Goal: Task Accomplishment & Management: Manage account settings

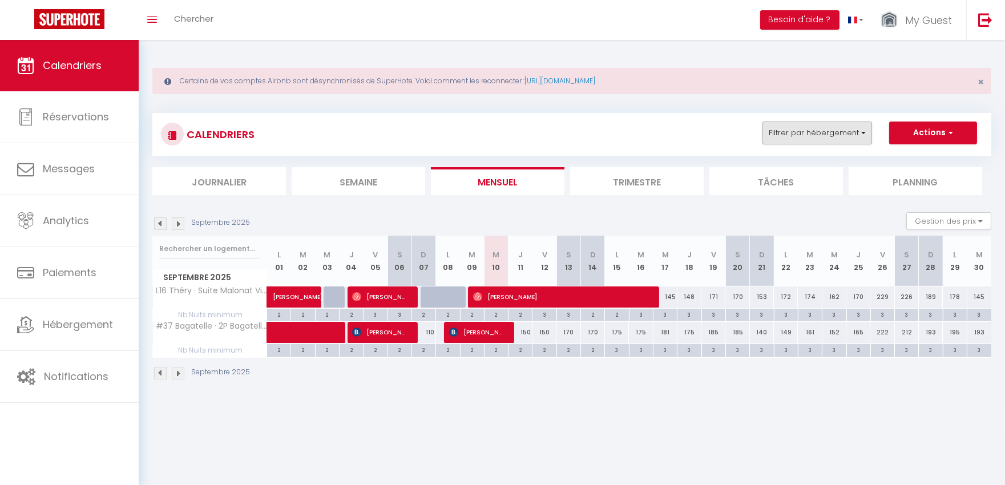
click at [796, 121] on div "CALENDRIERS Filtrer par hébergement Antibes A8 3P duplex vieil Antibes · 3p dup…" at bounding box center [571, 134] width 839 height 43
click at [803, 131] on button "Filtrer par hébergement" at bounding box center [817, 132] width 110 height 23
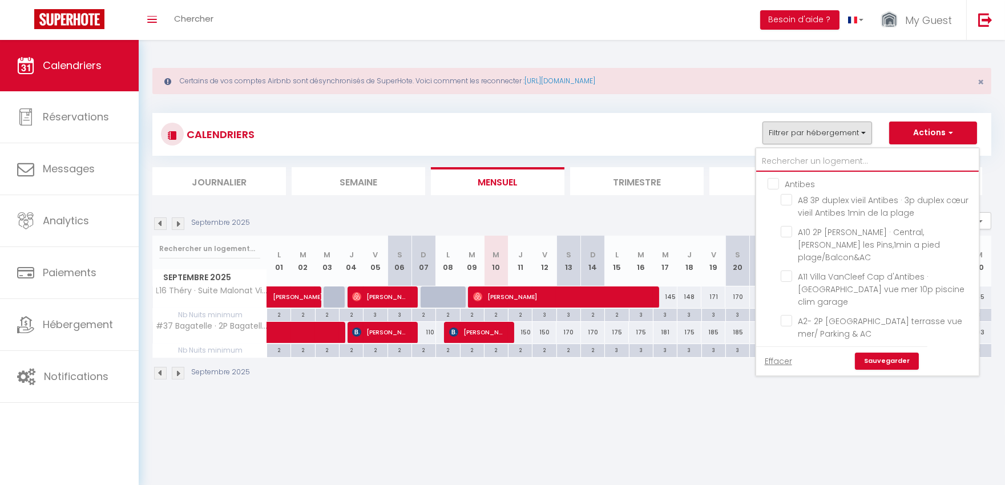
click at [793, 155] on input "text" at bounding box center [867, 161] width 222 height 21
type input "#"
checkbox input "false"
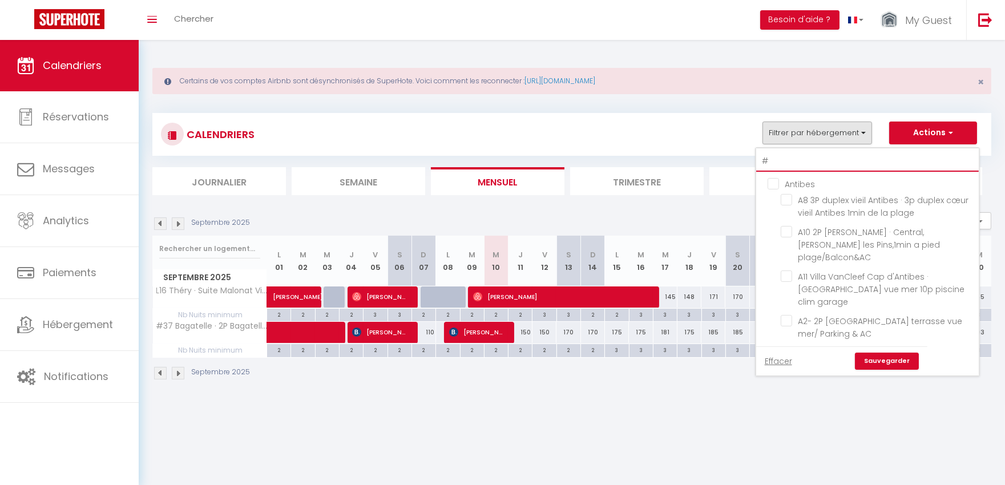
checkbox input "false"
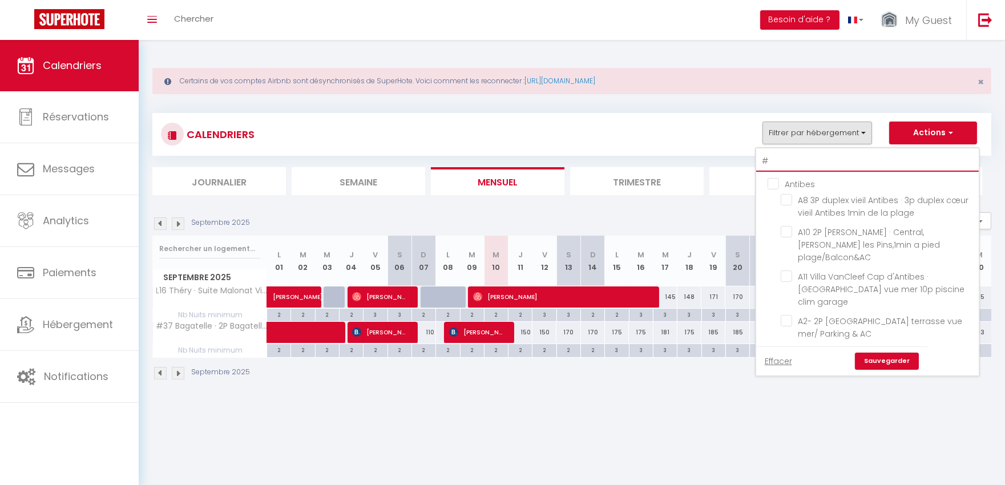
checkbox input "false"
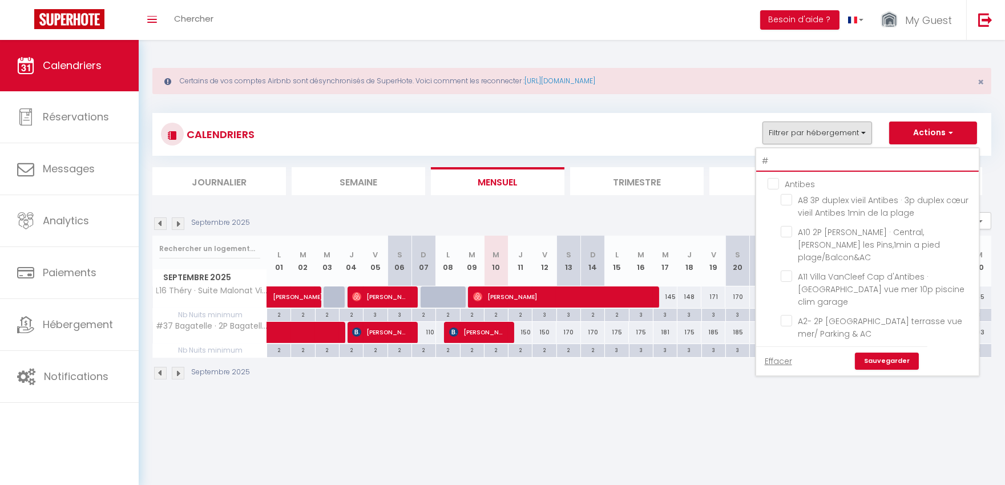
checkbox input "false"
type input "#4"
checkbox input "false"
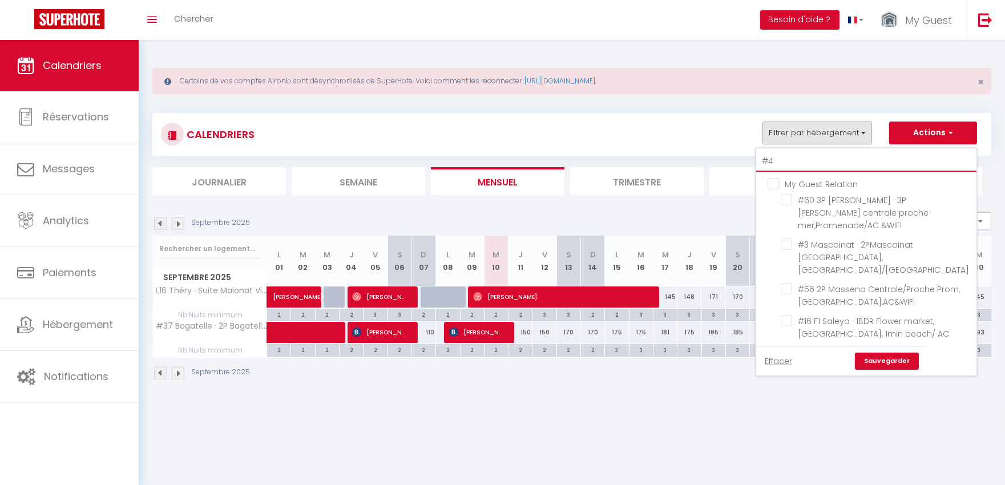
checkbox input "false"
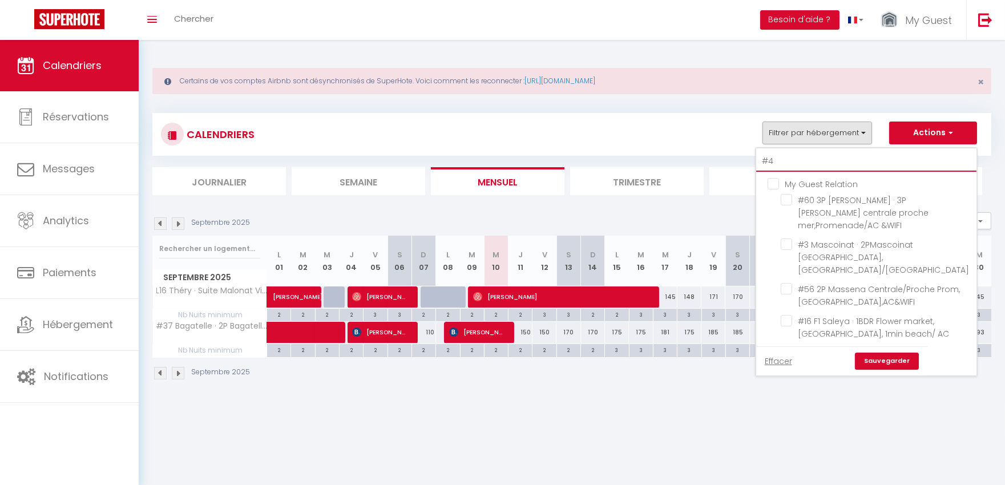
checkbox input "false"
type input "#41"
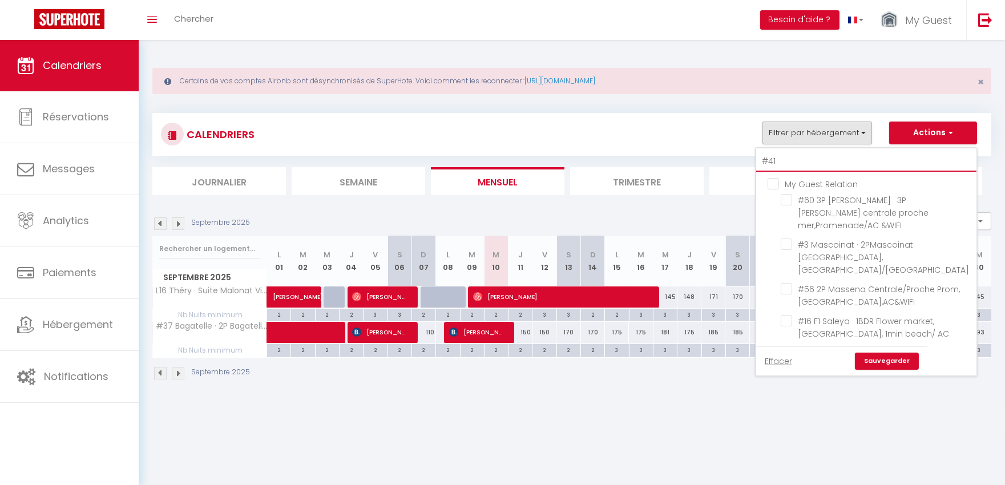
checkbox input "false"
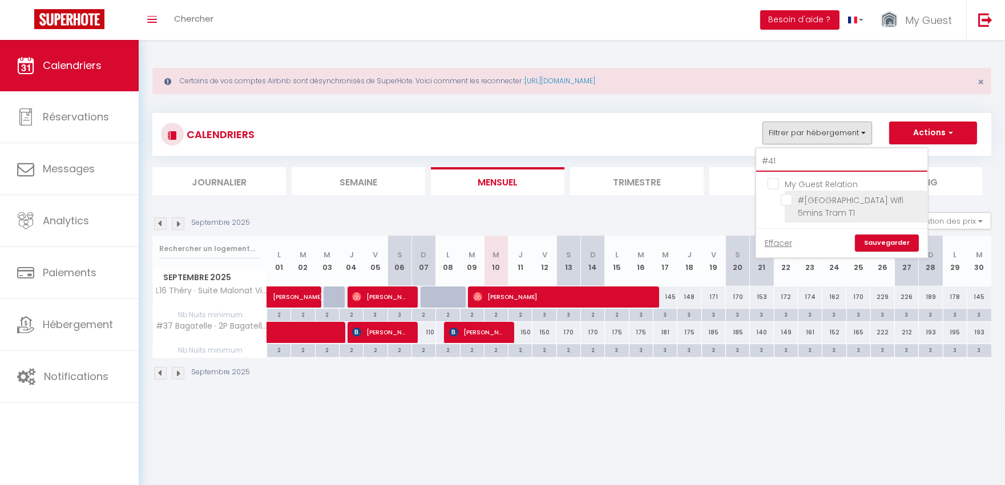
type input "#41"
click at [834, 209] on span "#[GEOGRAPHIC_DATA] Wifi 5mins Tram T1" at bounding box center [850, 207] width 106 height 24
click at [834, 205] on input "#[GEOGRAPHIC_DATA] Wifi 5mins Tram T1" at bounding box center [851, 199] width 143 height 11
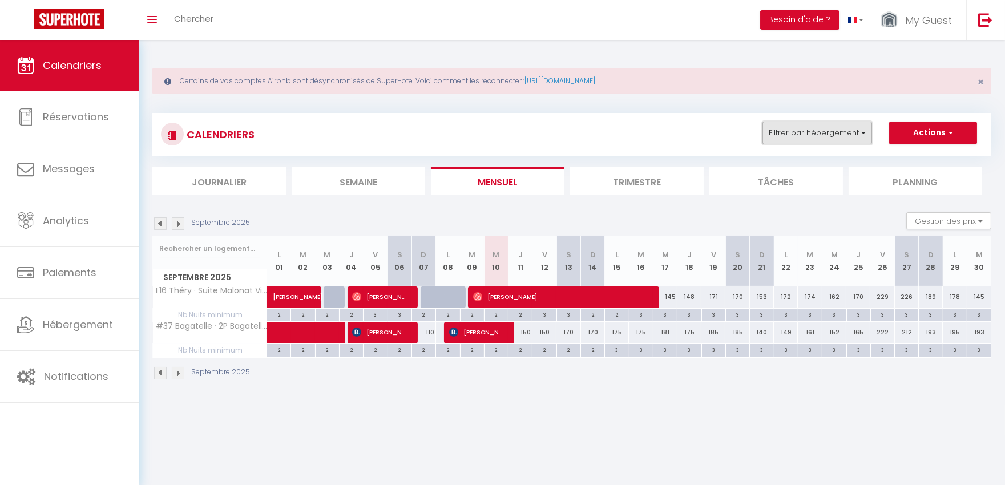
click at [805, 128] on button "Filtrer par hébergement" at bounding box center [817, 132] width 110 height 23
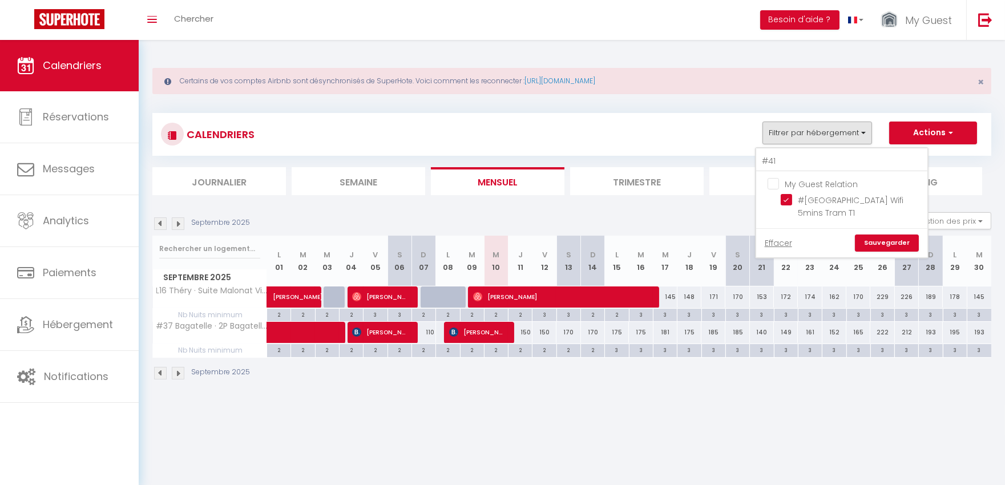
click at [897, 251] on link "Sauvegarder" at bounding box center [886, 242] width 64 height 17
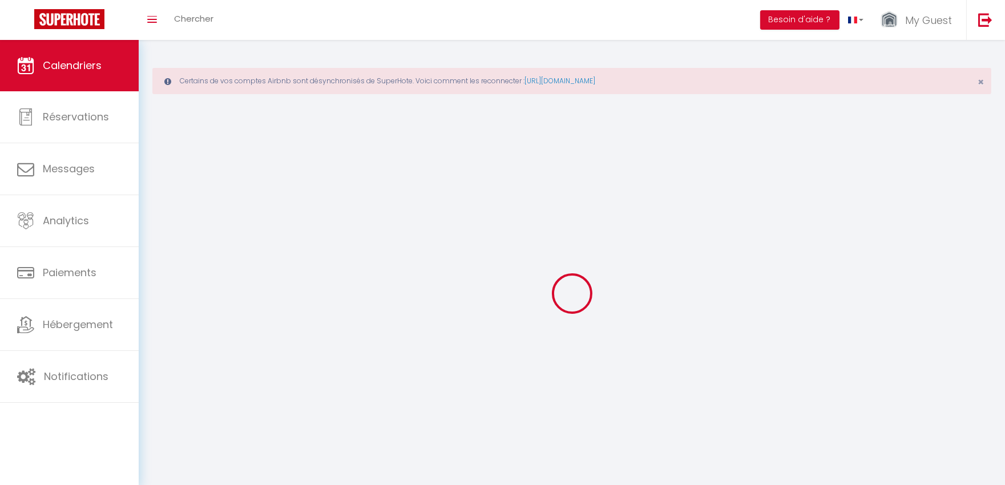
select select
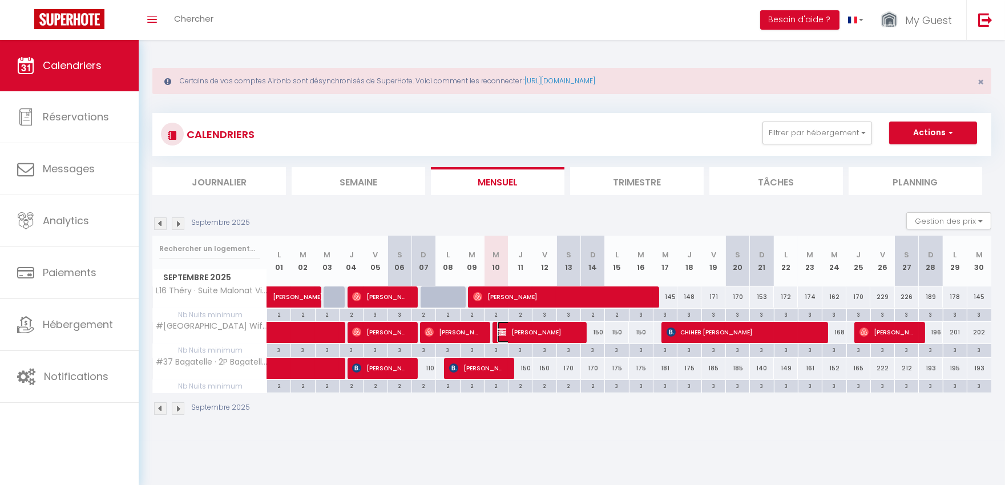
click at [541, 335] on span "[PERSON_NAME]" at bounding box center [537, 332] width 80 height 22
select select "OK"
select select "KO"
select select "0"
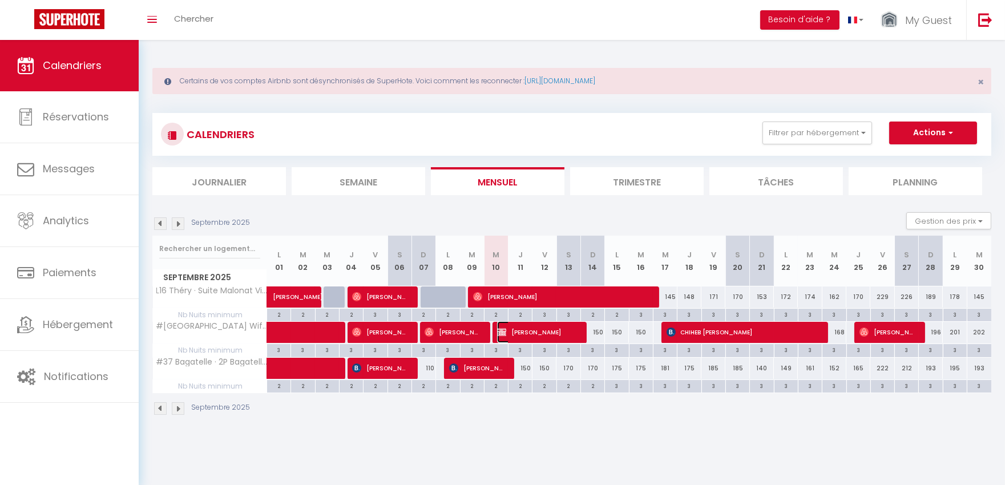
select select "1"
select select
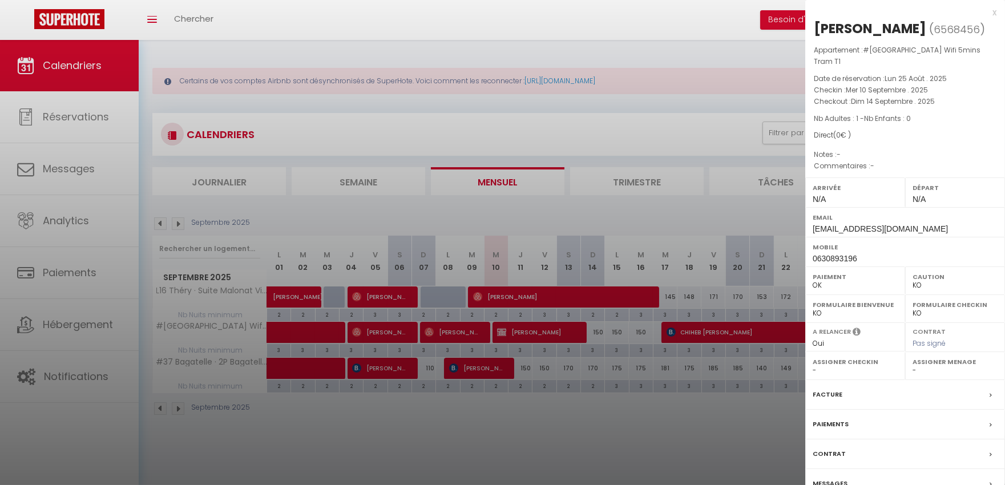
click at [532, 326] on div at bounding box center [502, 242] width 1005 height 485
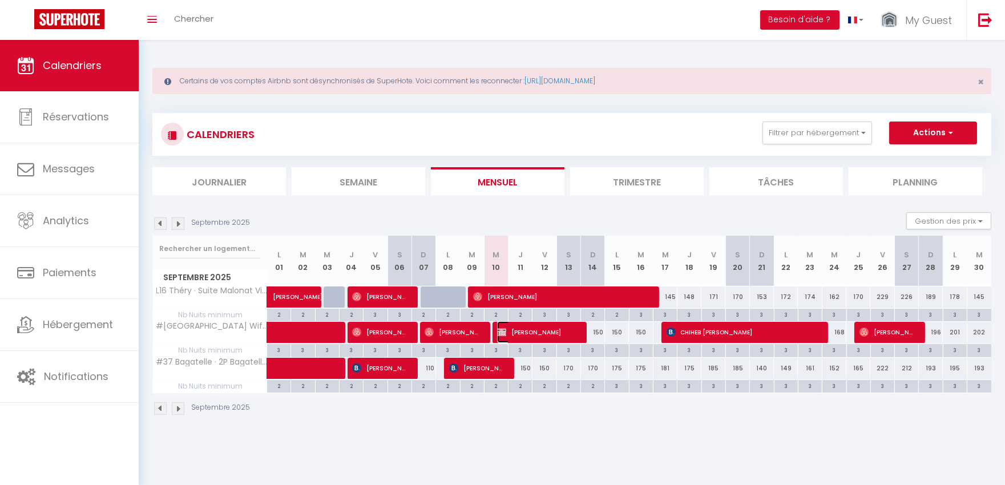
click at [556, 332] on span "[PERSON_NAME]" at bounding box center [537, 332] width 80 height 22
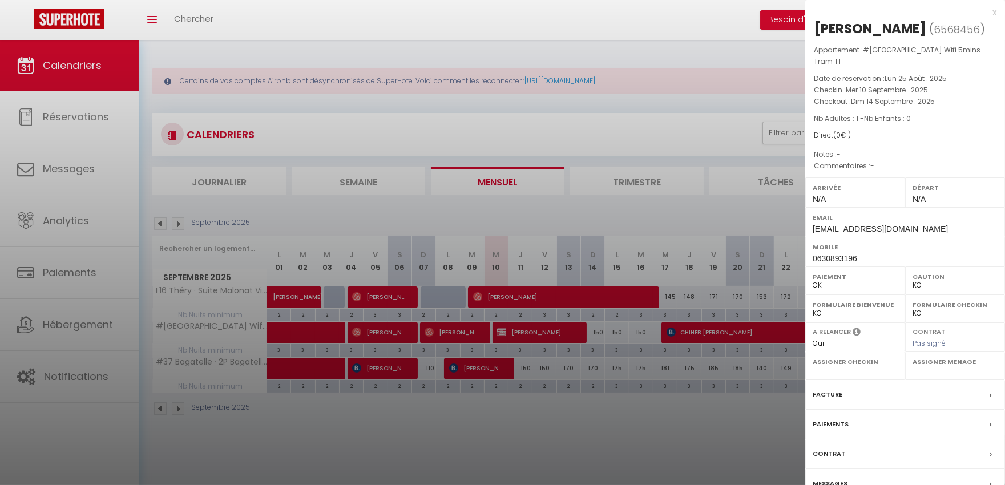
click at [990, 14] on div "x" at bounding box center [900, 13] width 191 height 14
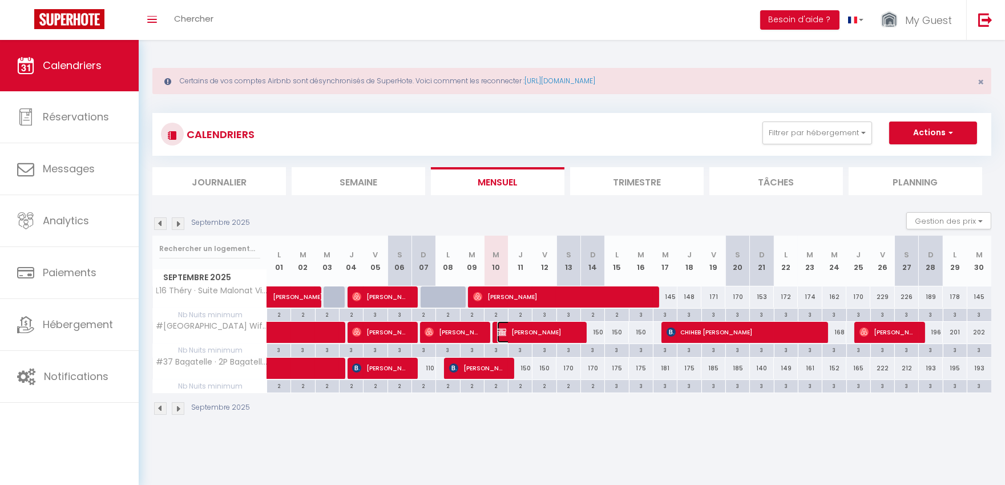
click at [561, 333] on span "[PERSON_NAME]" at bounding box center [537, 332] width 80 height 22
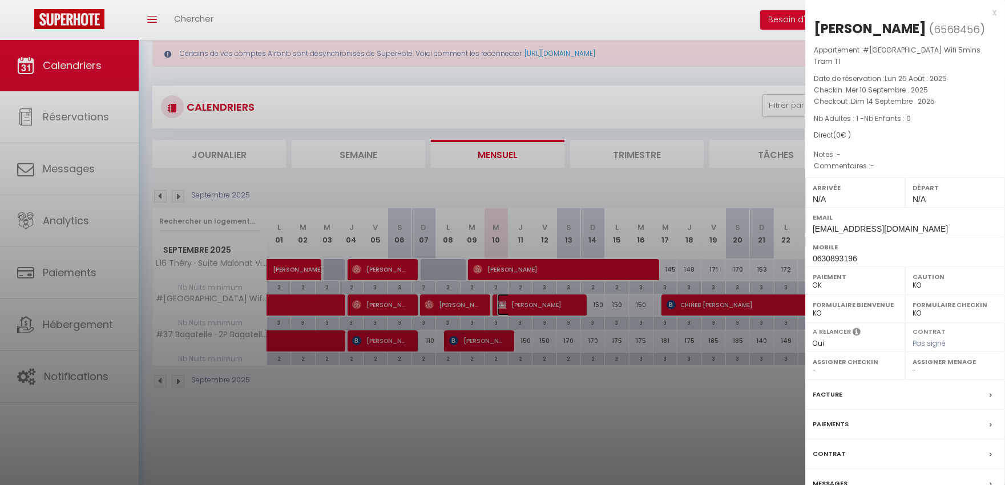
scroll to position [40, 0]
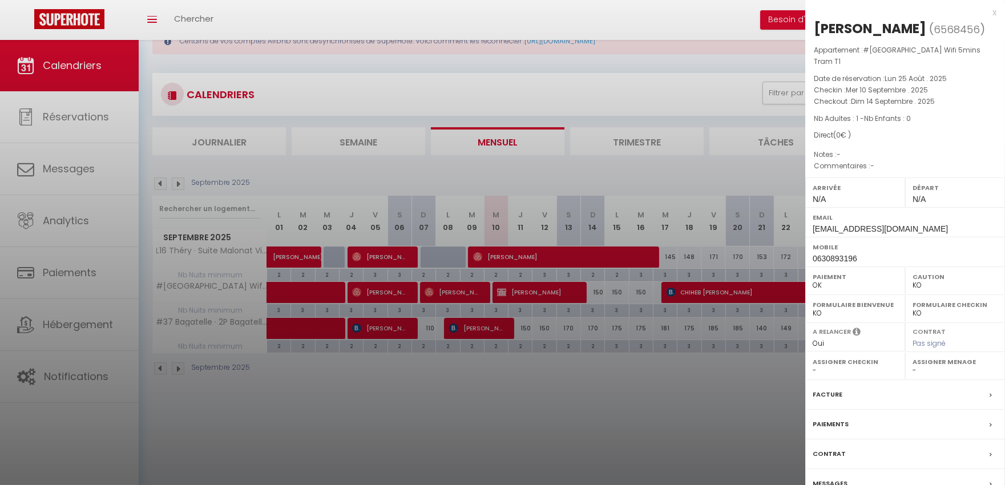
click at [831, 463] on label "Messages" at bounding box center [829, 483] width 35 height 12
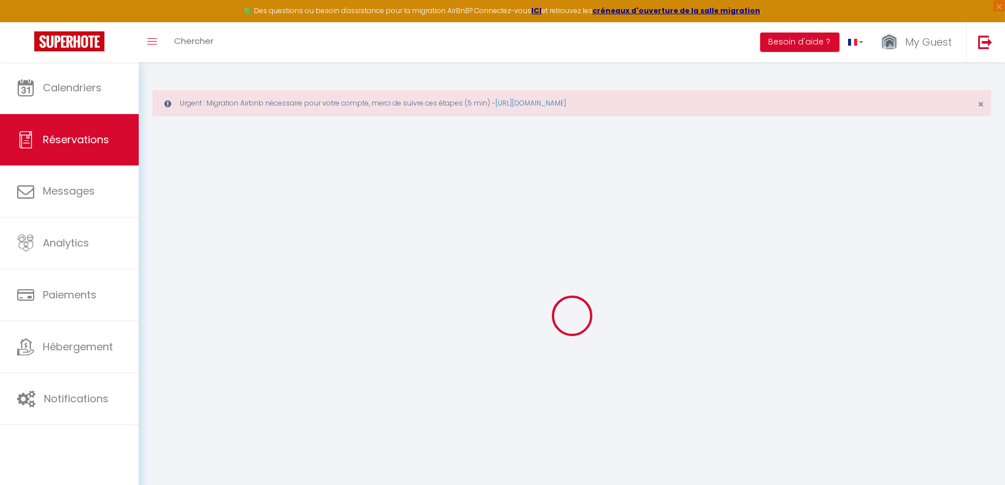
select select
checkbox input "false"
select select
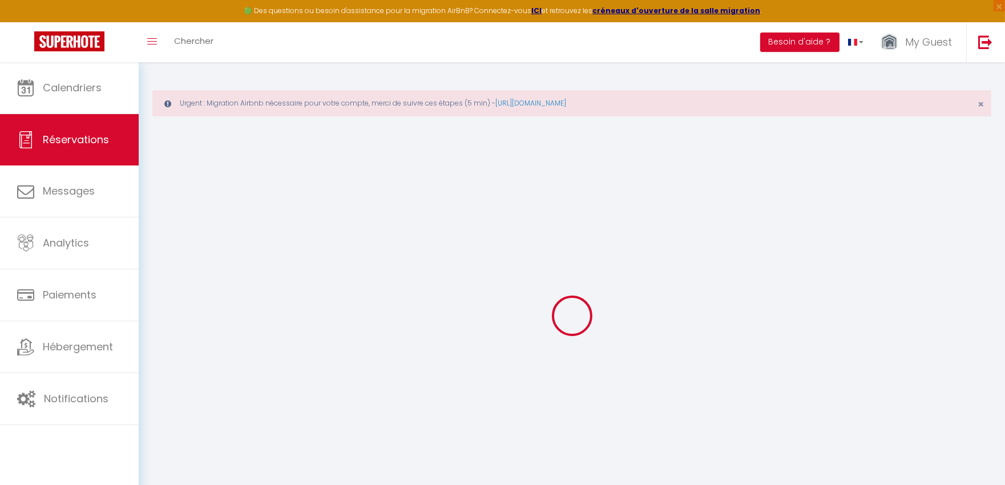
checkbox input "false"
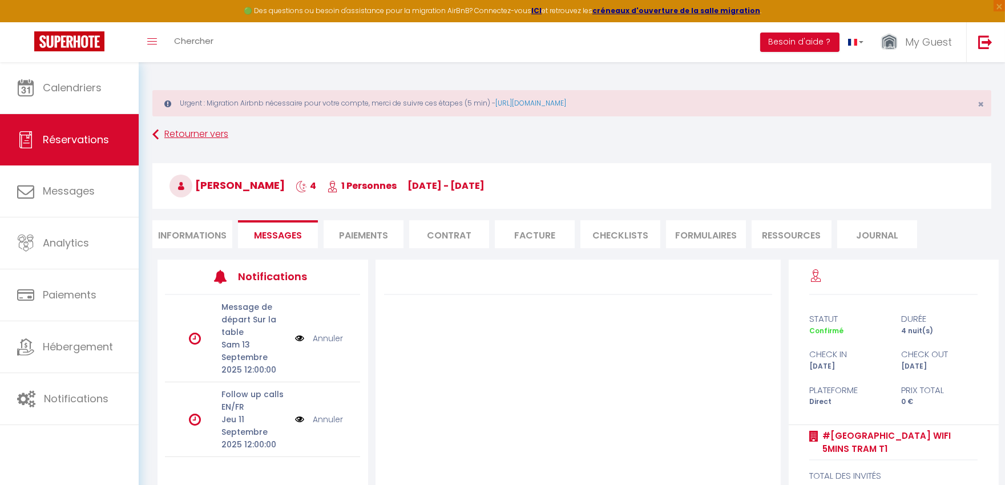
drag, startPoint x: 206, startPoint y: 123, endPoint x: 207, endPoint y: 132, distance: 9.7
click at [206, 123] on div "Urgent : Migration Airbnb nécessaire pour votre compte, merci de suivre ces éta…" at bounding box center [572, 337] width 866 height 550
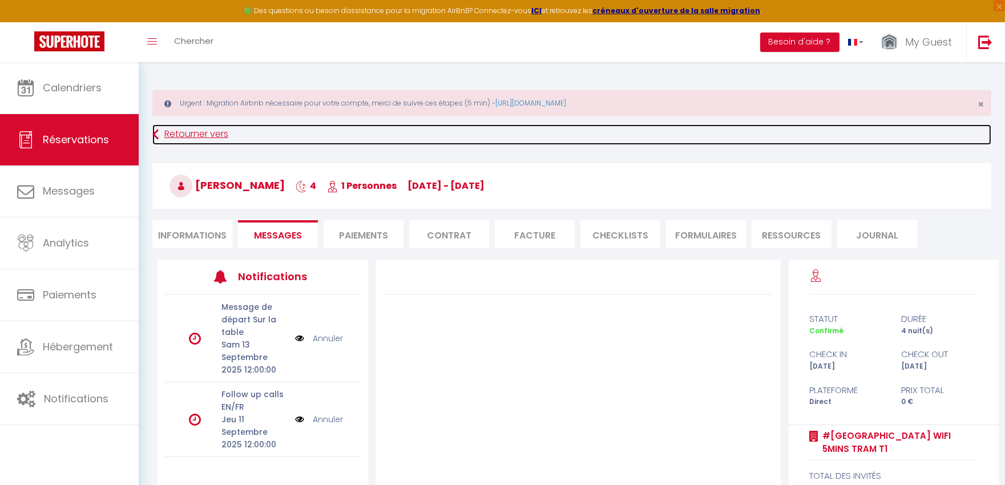
click at [208, 135] on link "Retourner vers" at bounding box center [571, 134] width 839 height 21
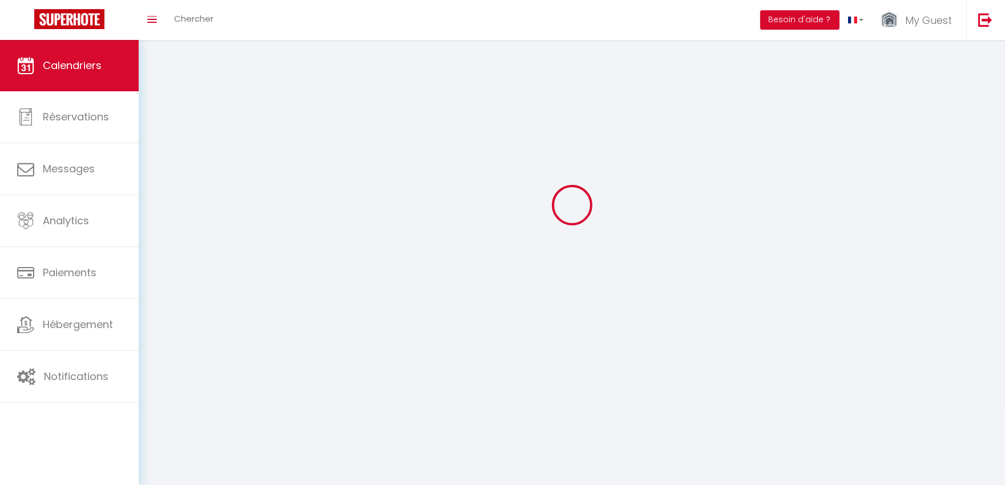
scroll to position [62, 0]
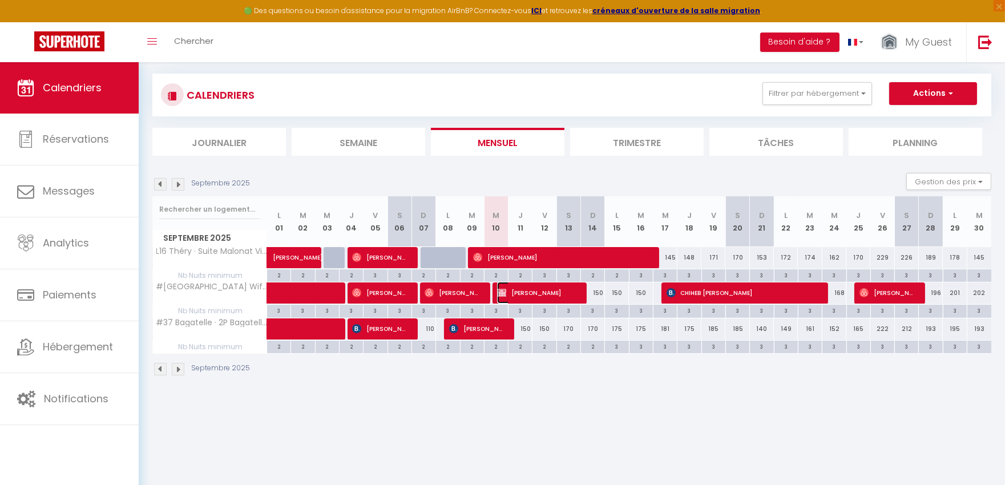
click at [537, 298] on span "[PERSON_NAME]" at bounding box center [537, 293] width 80 height 22
select select "OK"
select select "KO"
select select "0"
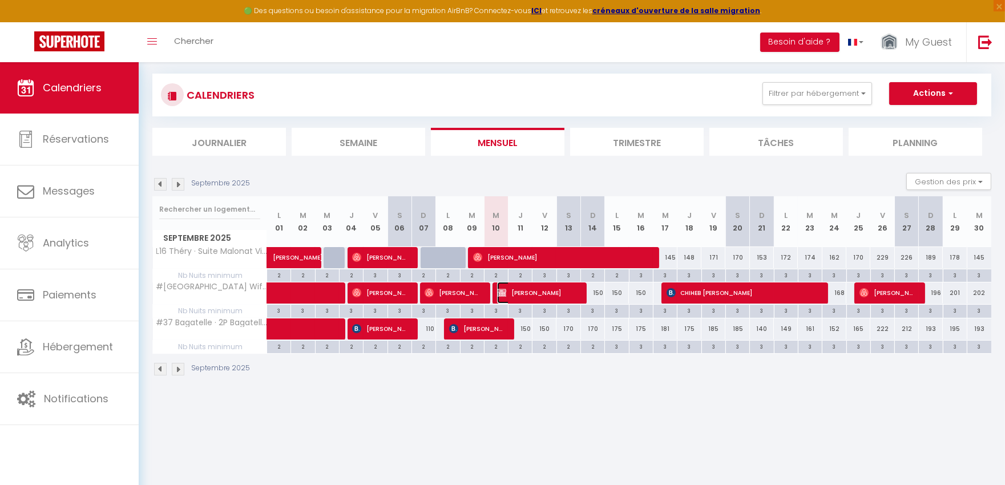
select select "1"
select select
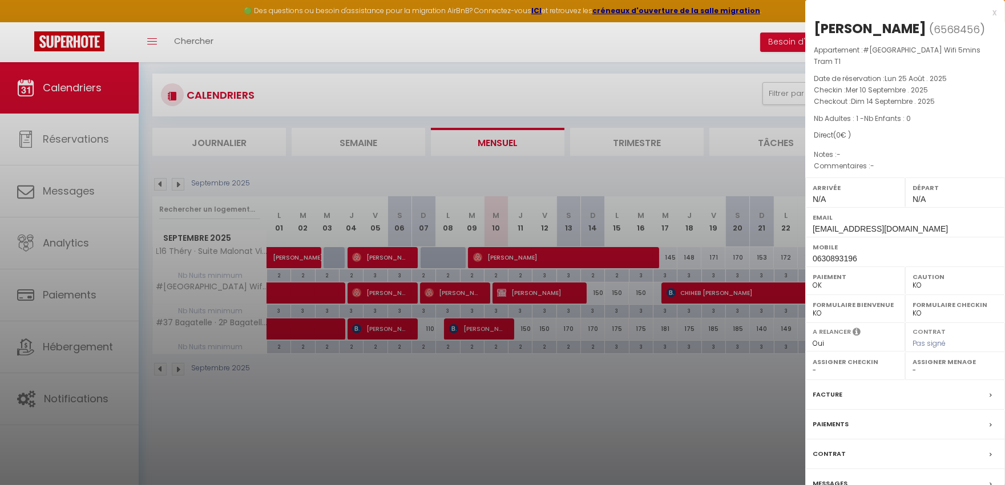
click at [842, 261] on span "0630893196" at bounding box center [834, 258] width 44 height 9
click at [840, 463] on label "Messages" at bounding box center [829, 483] width 35 height 12
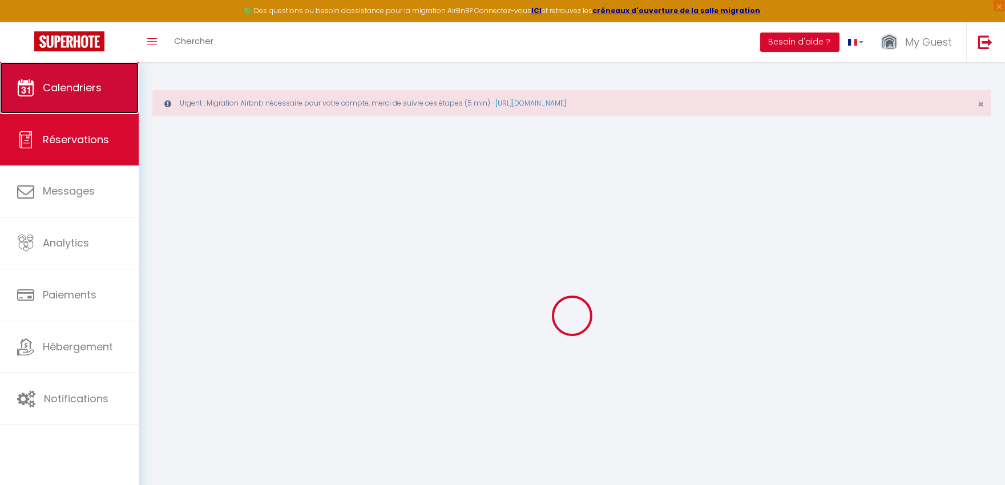
click at [106, 100] on link "Calendriers" at bounding box center [69, 87] width 139 height 51
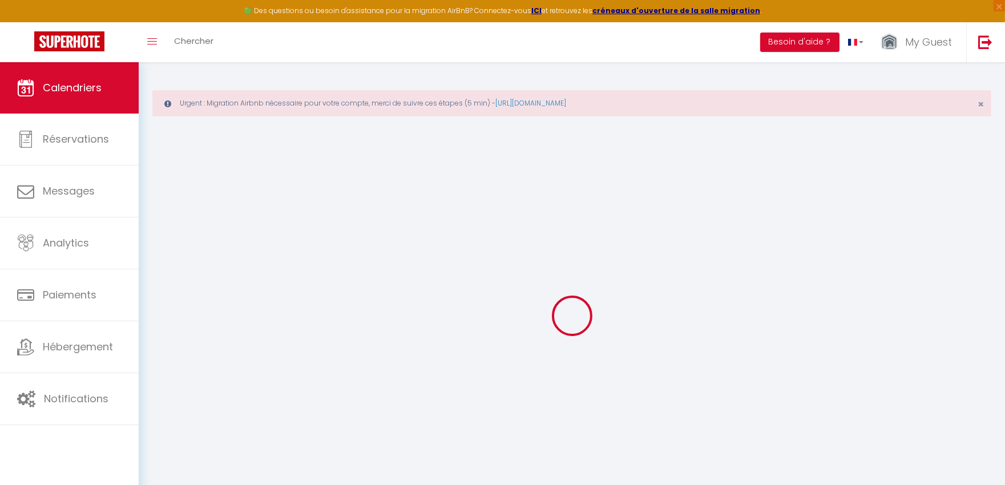
select select
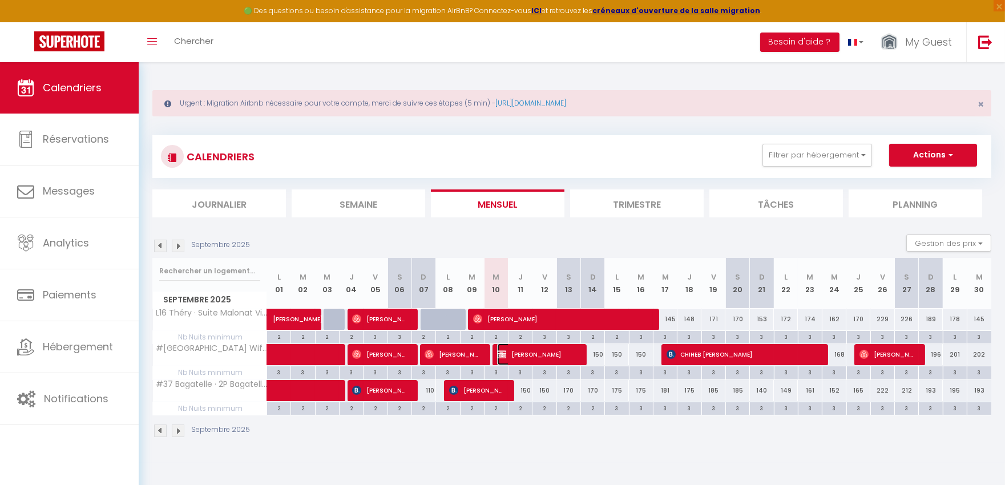
click at [525, 355] on span "[PERSON_NAME]" at bounding box center [537, 354] width 80 height 22
select select "OK"
select select "KO"
select select "0"
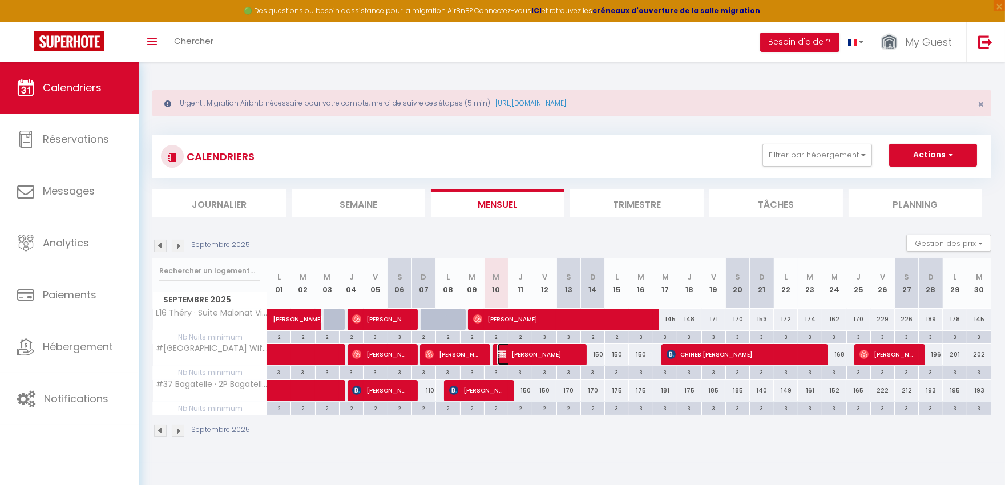
select select "1"
select select
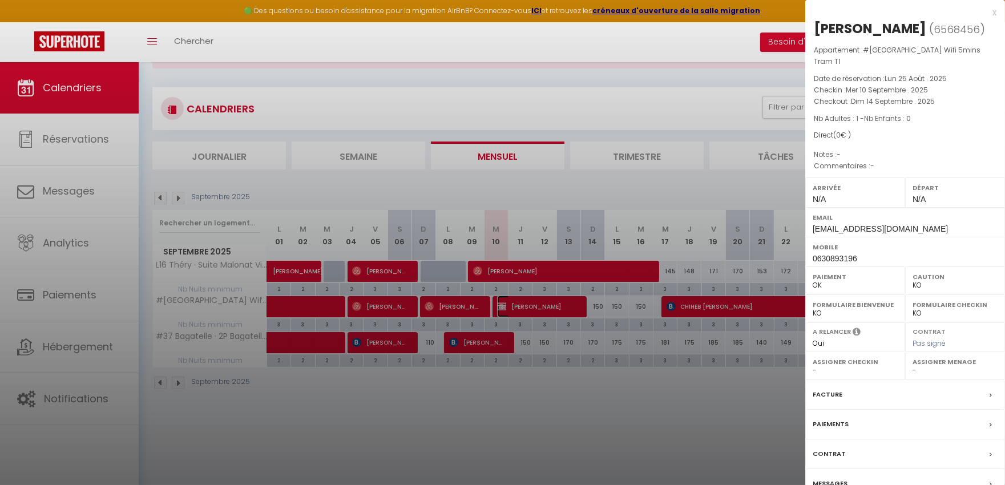
scroll to position [62, 0]
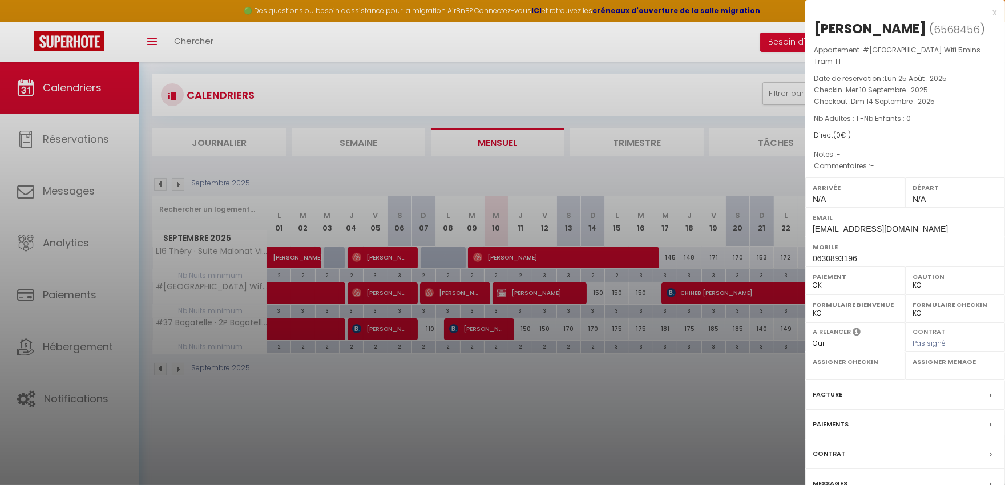
click at [837, 463] on label "Messages" at bounding box center [829, 483] width 35 height 12
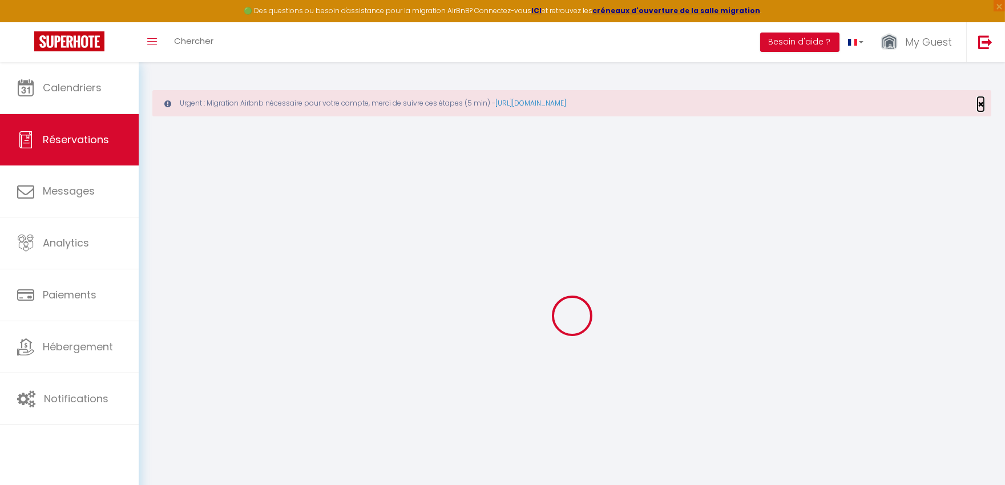
click at [981, 106] on span "×" at bounding box center [980, 104] width 6 height 14
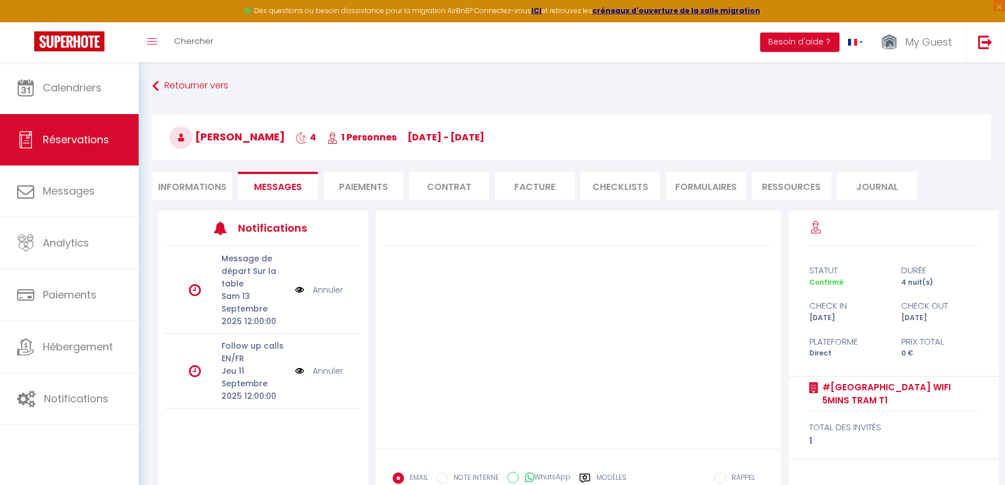
drag, startPoint x: 206, startPoint y: 184, endPoint x: 202, endPoint y: 179, distance: 6.1
click at [206, 184] on li "Informations" at bounding box center [192, 186] width 80 height 28
select select
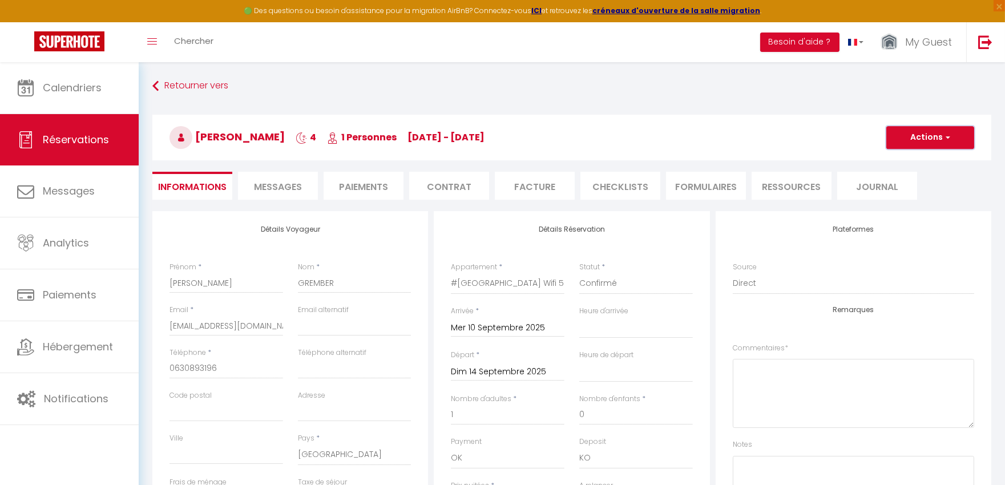
click at [958, 135] on button "Actions" at bounding box center [930, 137] width 88 height 23
click at [933, 191] on link "Supprimer" at bounding box center [918, 192] width 90 height 15
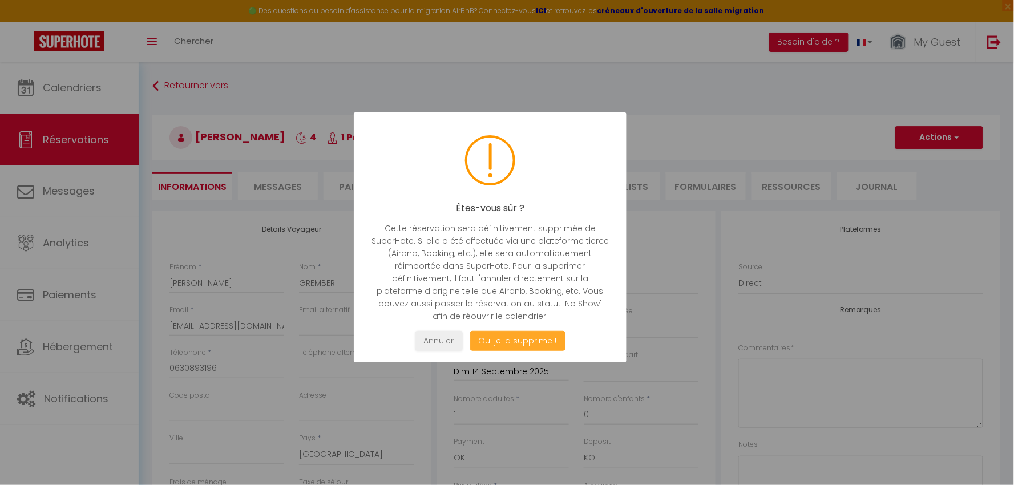
click at [534, 340] on button "Oui je la supprime !" at bounding box center [516, 341] width 95 height 20
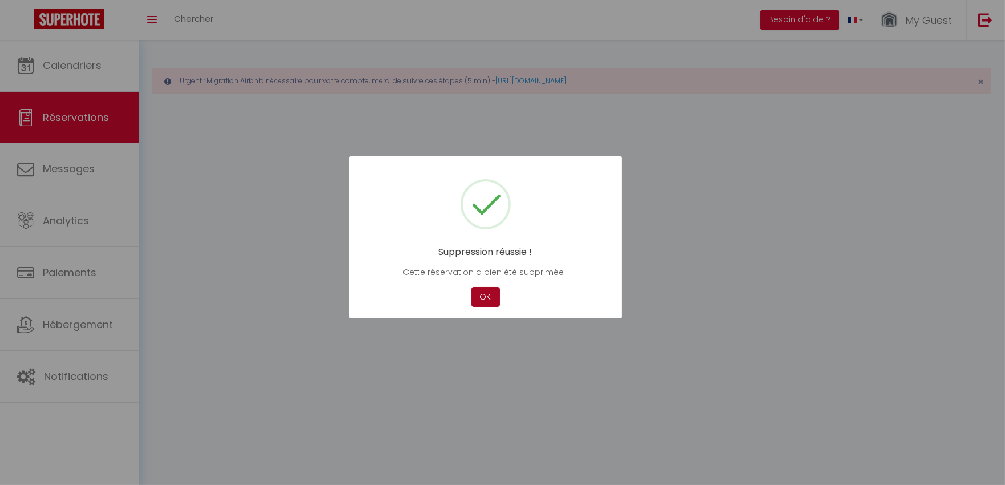
click at [534, 341] on div at bounding box center [502, 242] width 1005 height 485
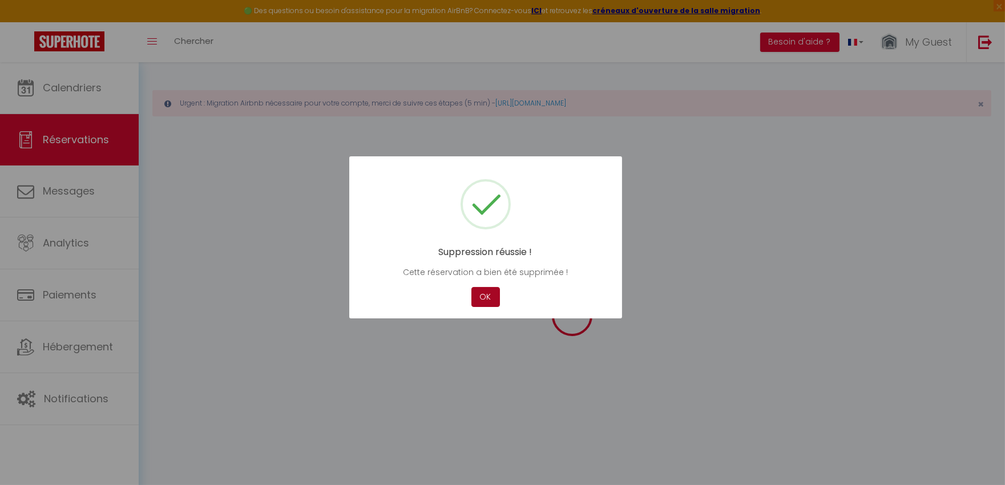
click at [493, 291] on button "OK" at bounding box center [485, 297] width 29 height 20
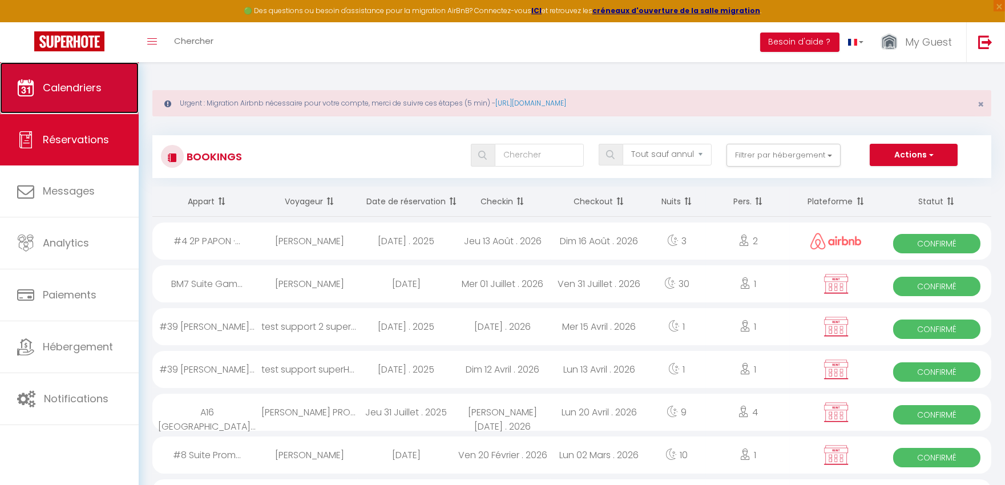
click at [76, 80] on span "Calendriers" at bounding box center [72, 87] width 59 height 14
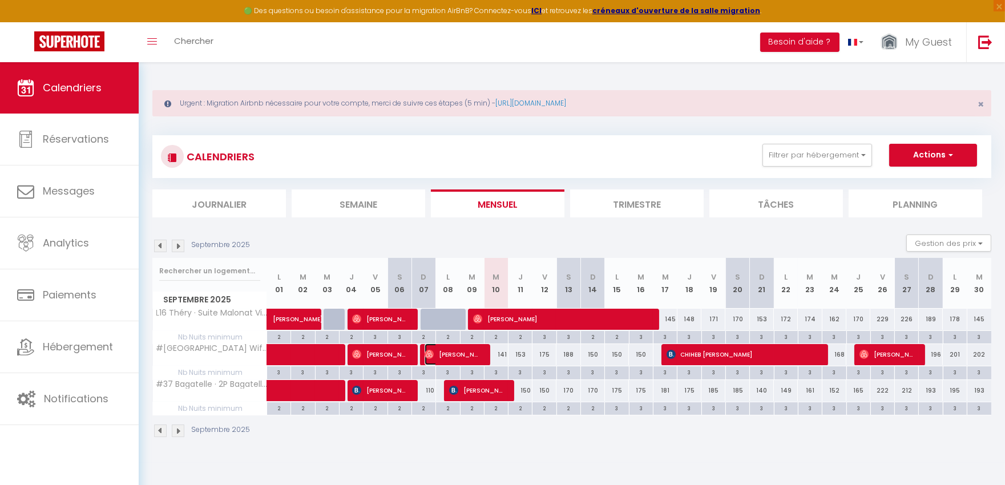
click at [457, 351] on span "[PERSON_NAME]" at bounding box center [452, 354] width 56 height 22
select select "OK"
select select "0"
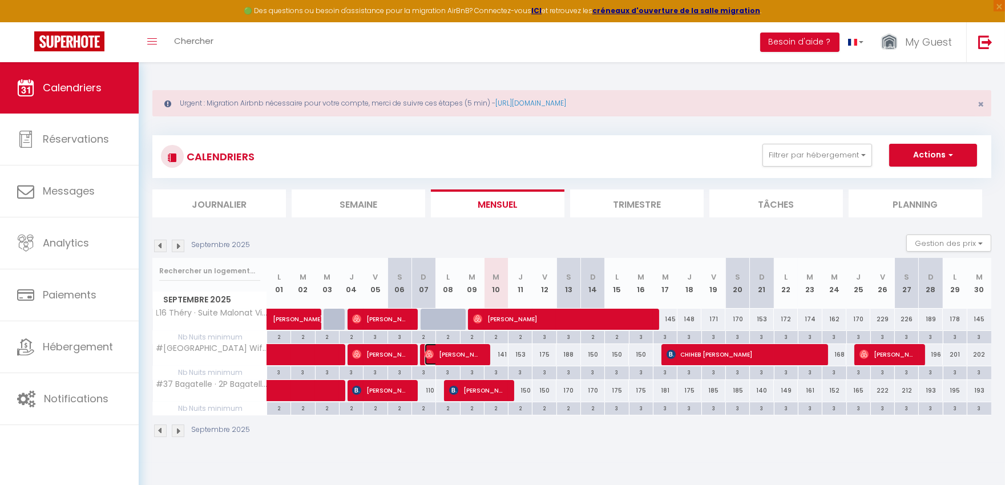
select select "1"
select select
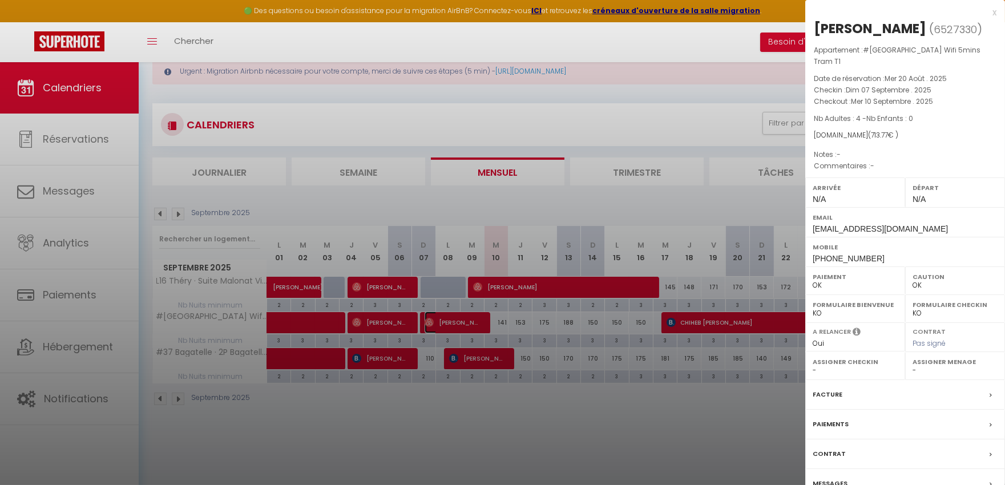
scroll to position [62, 0]
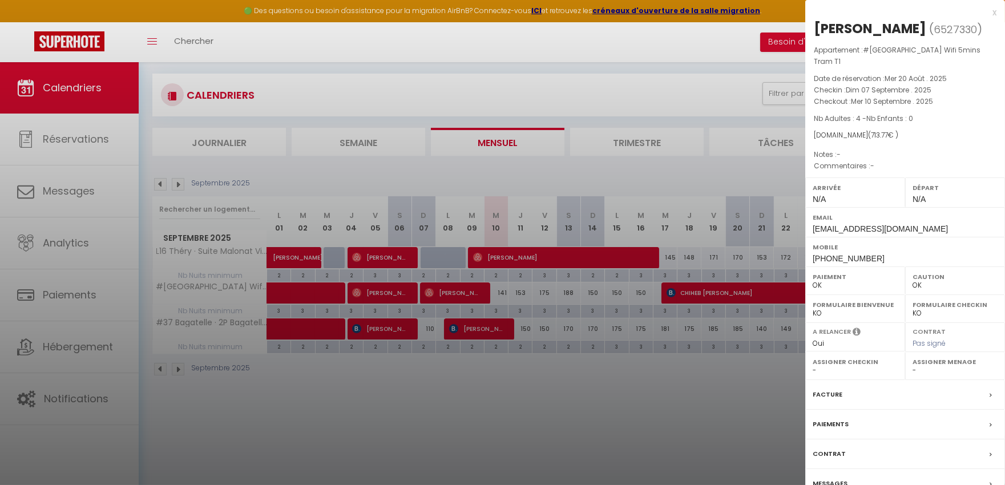
click at [831, 463] on label "Messages" at bounding box center [829, 483] width 35 height 12
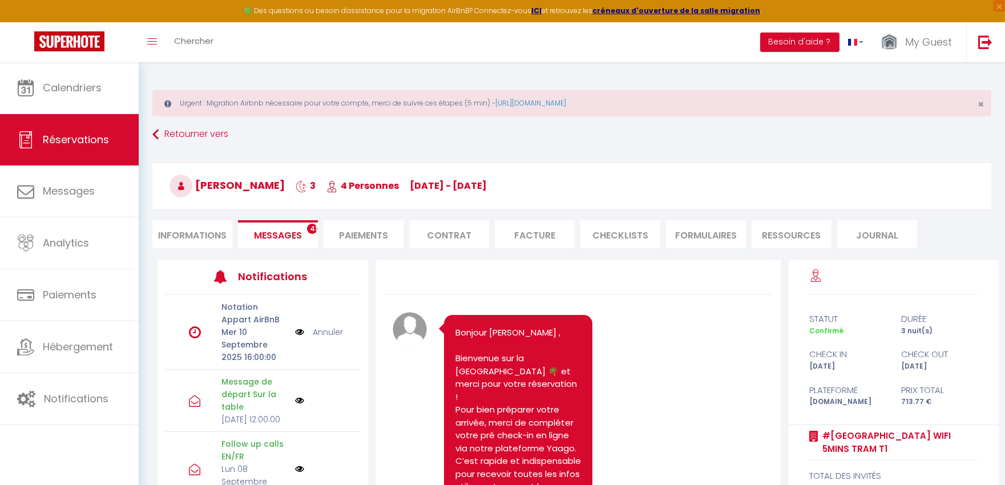
scroll to position [7863, 0]
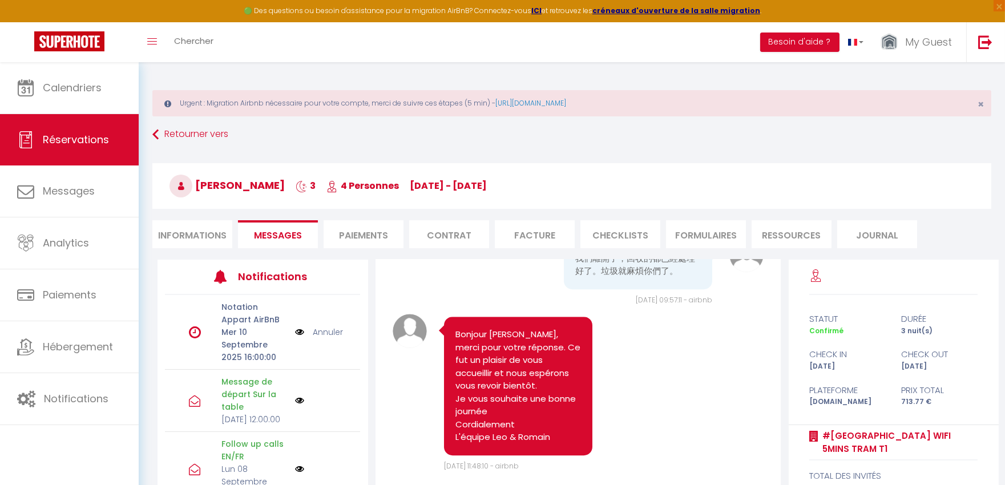
click at [201, 233] on li "Informations" at bounding box center [192, 234] width 80 height 28
select select
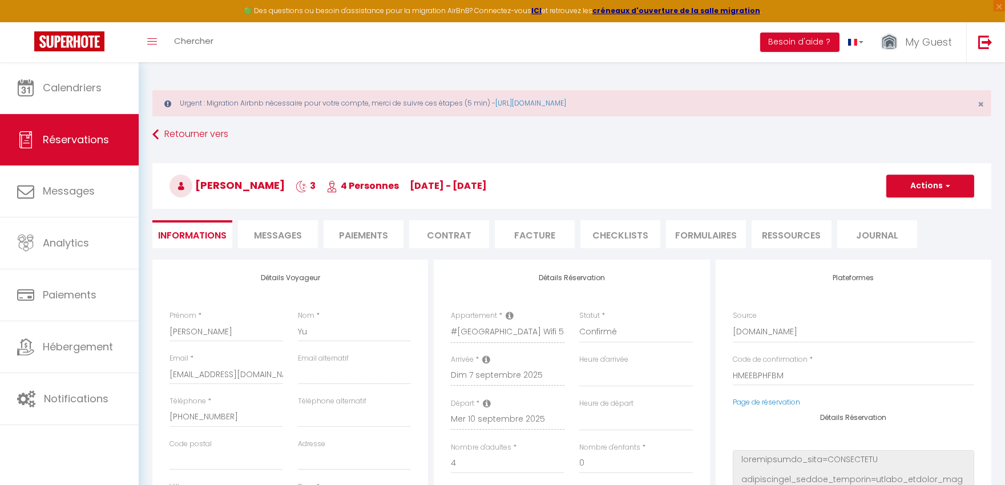
click at [282, 229] on span "Messages" at bounding box center [278, 235] width 48 height 13
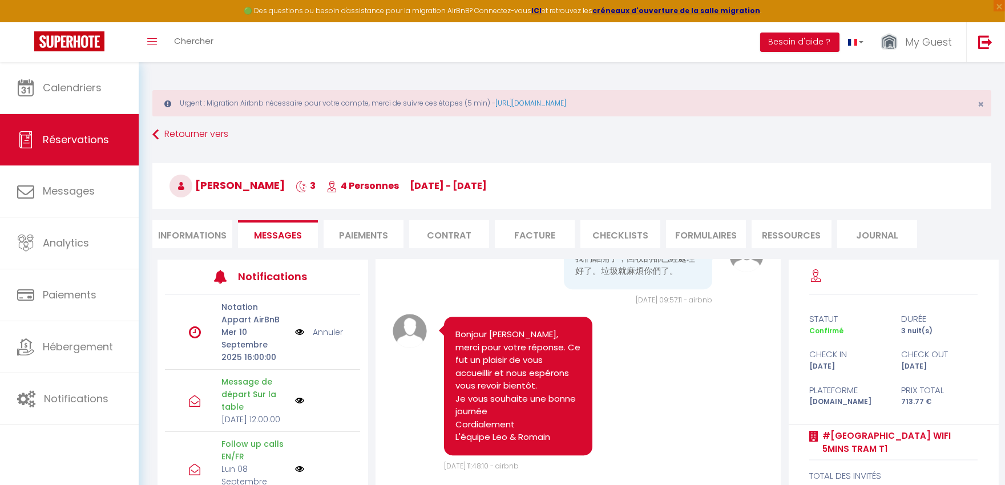
click at [202, 236] on li "Informations" at bounding box center [192, 234] width 80 height 28
select select
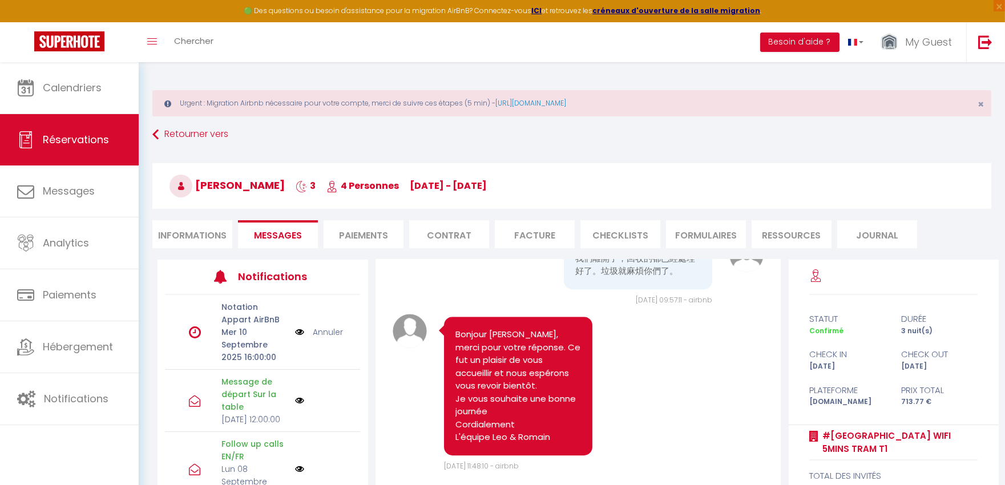
select select
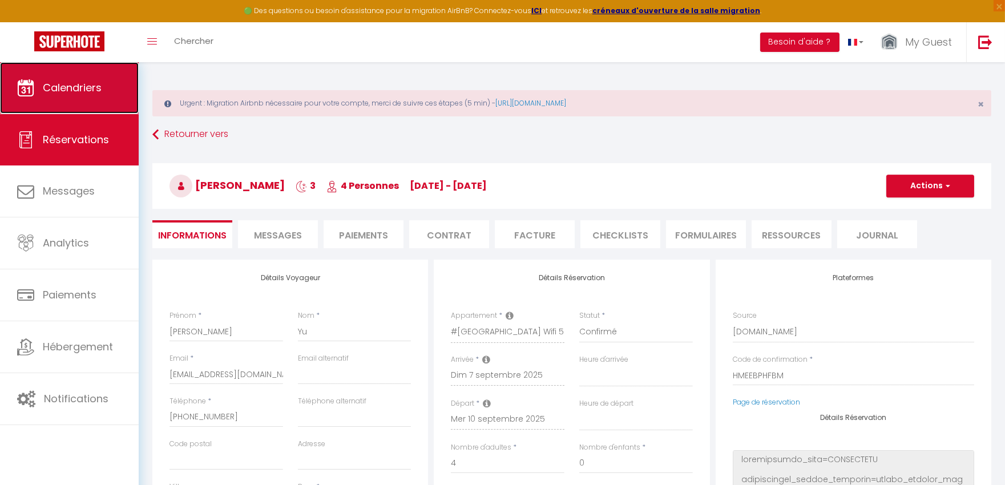
click at [112, 100] on link "Calendriers" at bounding box center [69, 87] width 139 height 51
